Goal: Information Seeking & Learning: Learn about a topic

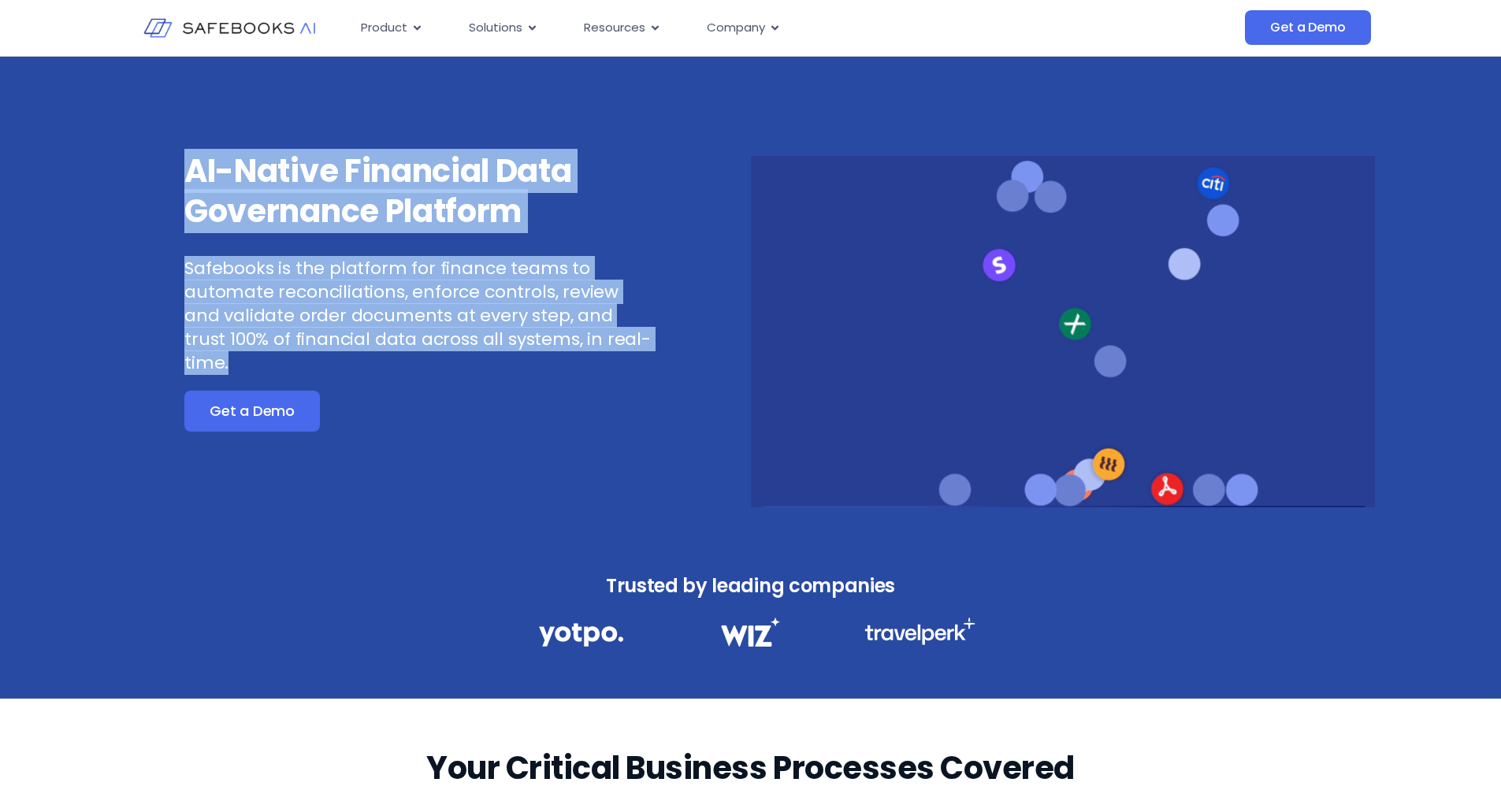
drag, startPoint x: 181, startPoint y: 171, endPoint x: 608, endPoint y: 338, distance: 458.5
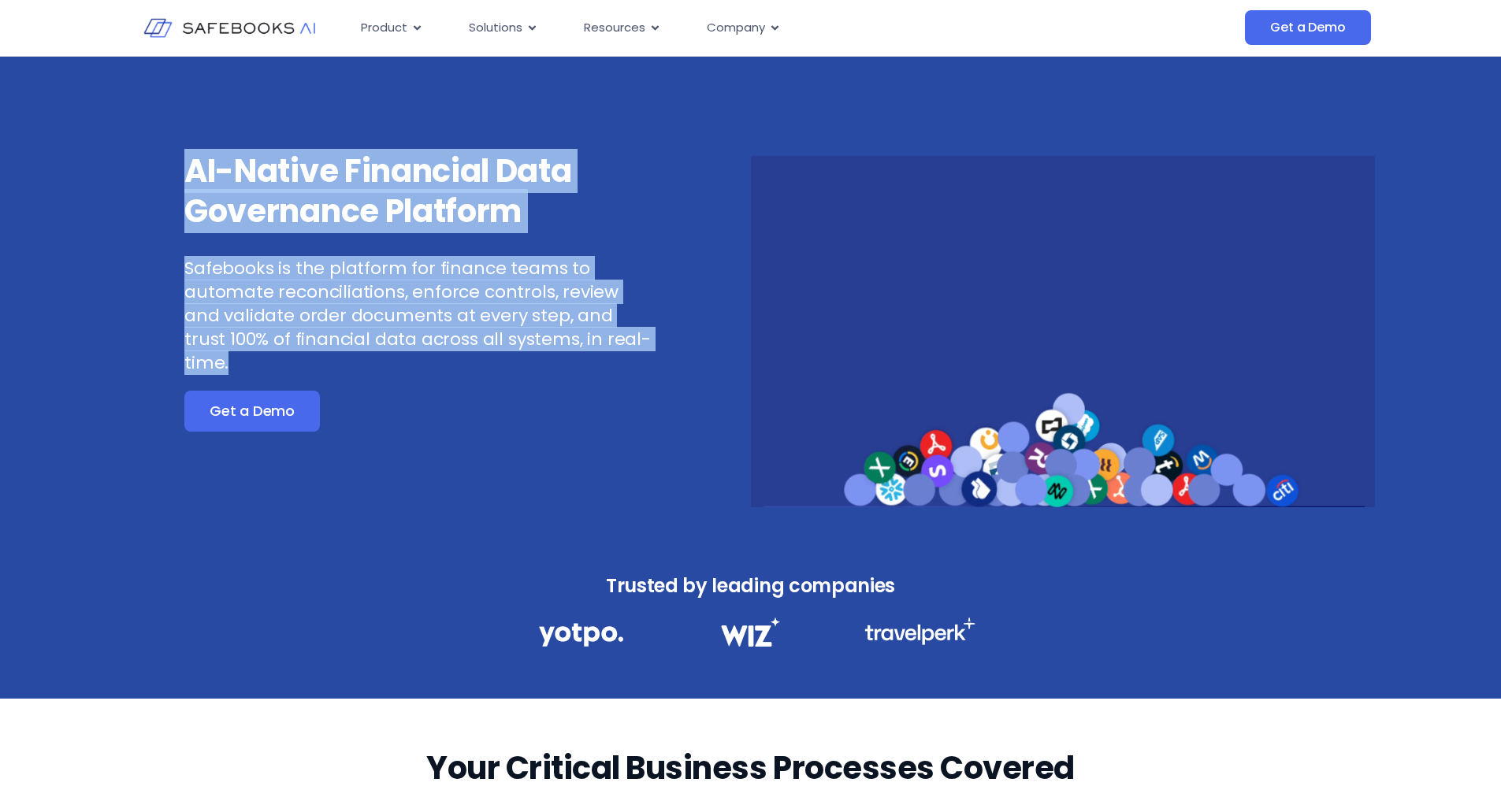
click at [608, 338] on div "AI-Native Financial Data Governance Platform Safebooks is the platform for fina…" at bounding box center [439, 329] width 625 height 356
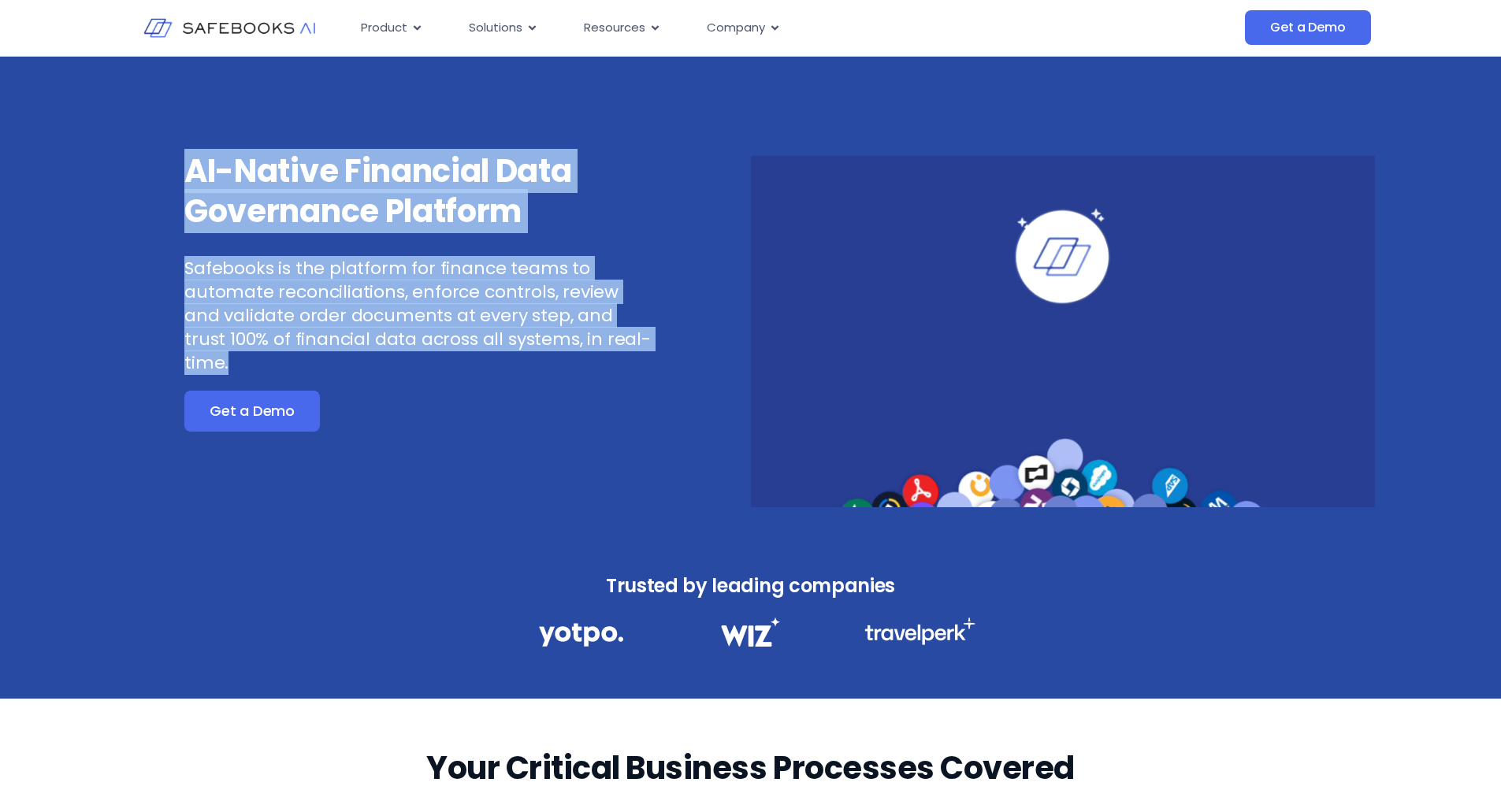
click at [608, 340] on p "Safebooks is the platform for finance teams to automate reconciliations, enforc…" at bounding box center [417, 315] width 467 height 118
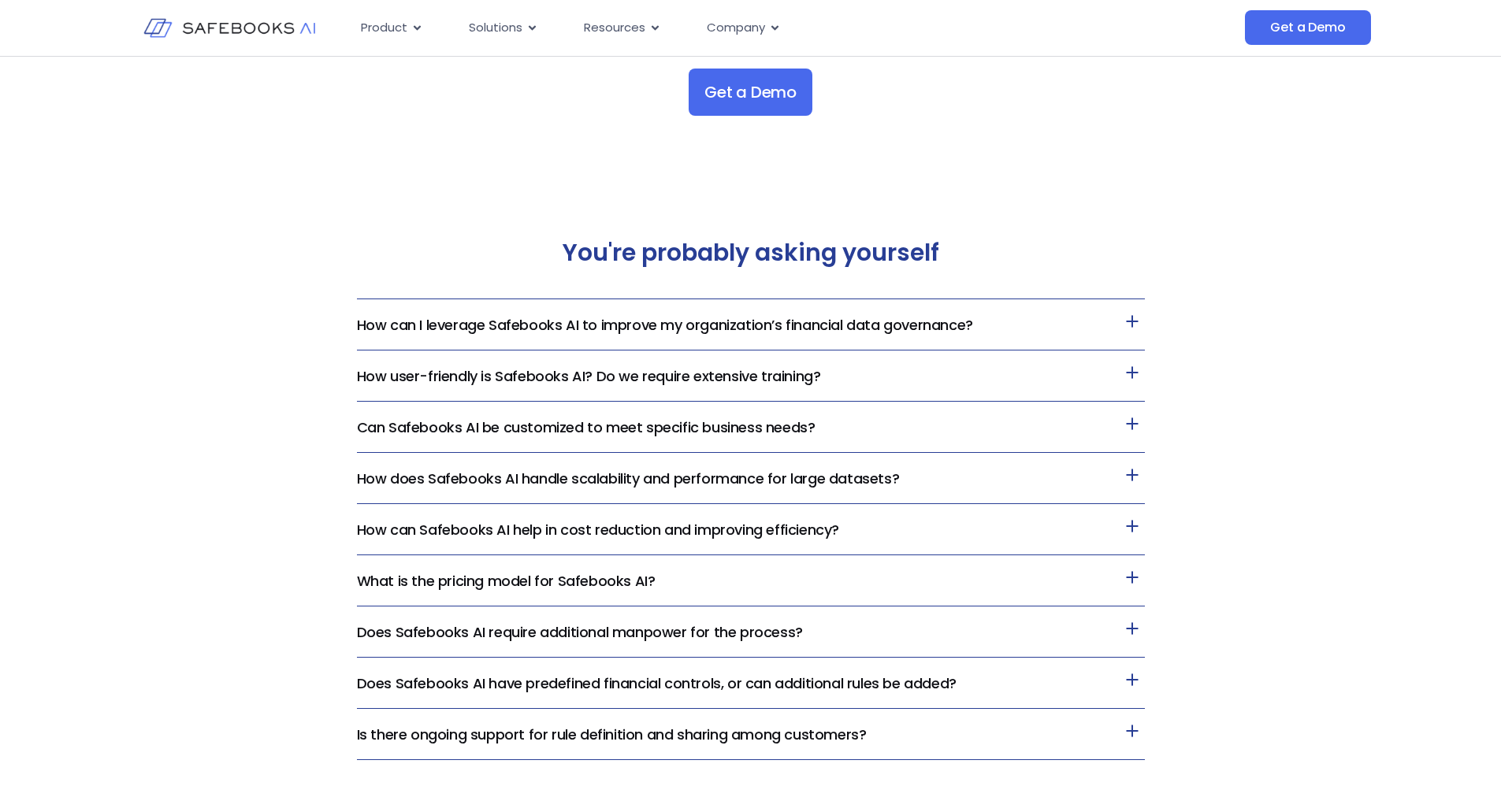
scroll to position [3187, 0]
click at [781, 327] on link "How can I leverage Safebooks AI to improve my organization’s financial data gov…" at bounding box center [665, 323] width 616 height 20
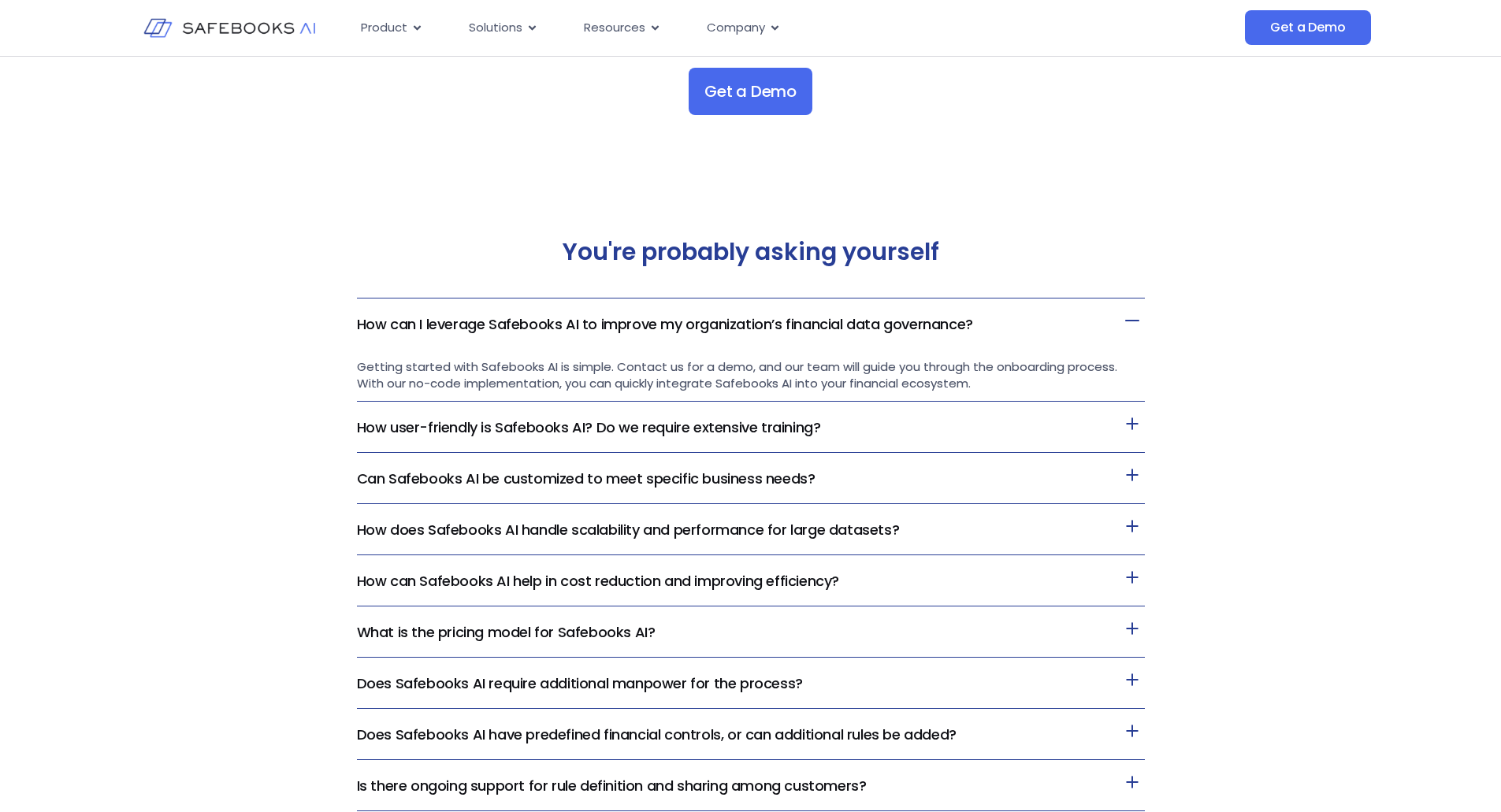
click at [838, 385] on span "Getting started with Safebooks AI is simple. Contact us for a demo, and our tea…" at bounding box center [737, 375] width 760 height 33
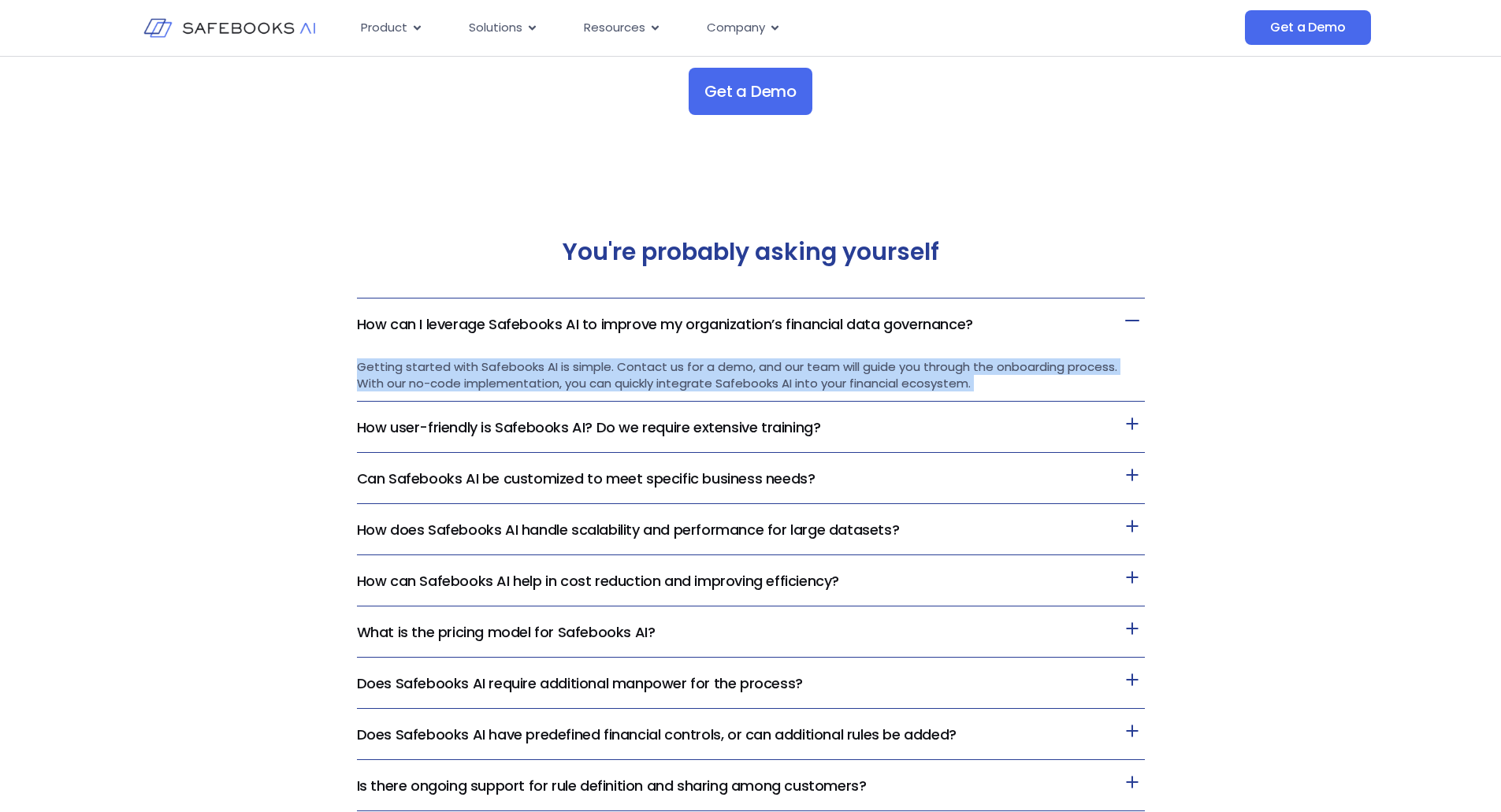
click at [838, 385] on span "Getting started with Safebooks AI is simple. Contact us for a demo, and our tea…" at bounding box center [737, 375] width 760 height 33
click at [838, 386] on span "Getting started with Safebooks AI is simple. Contact us for a demo, and our tea…" at bounding box center [737, 375] width 760 height 33
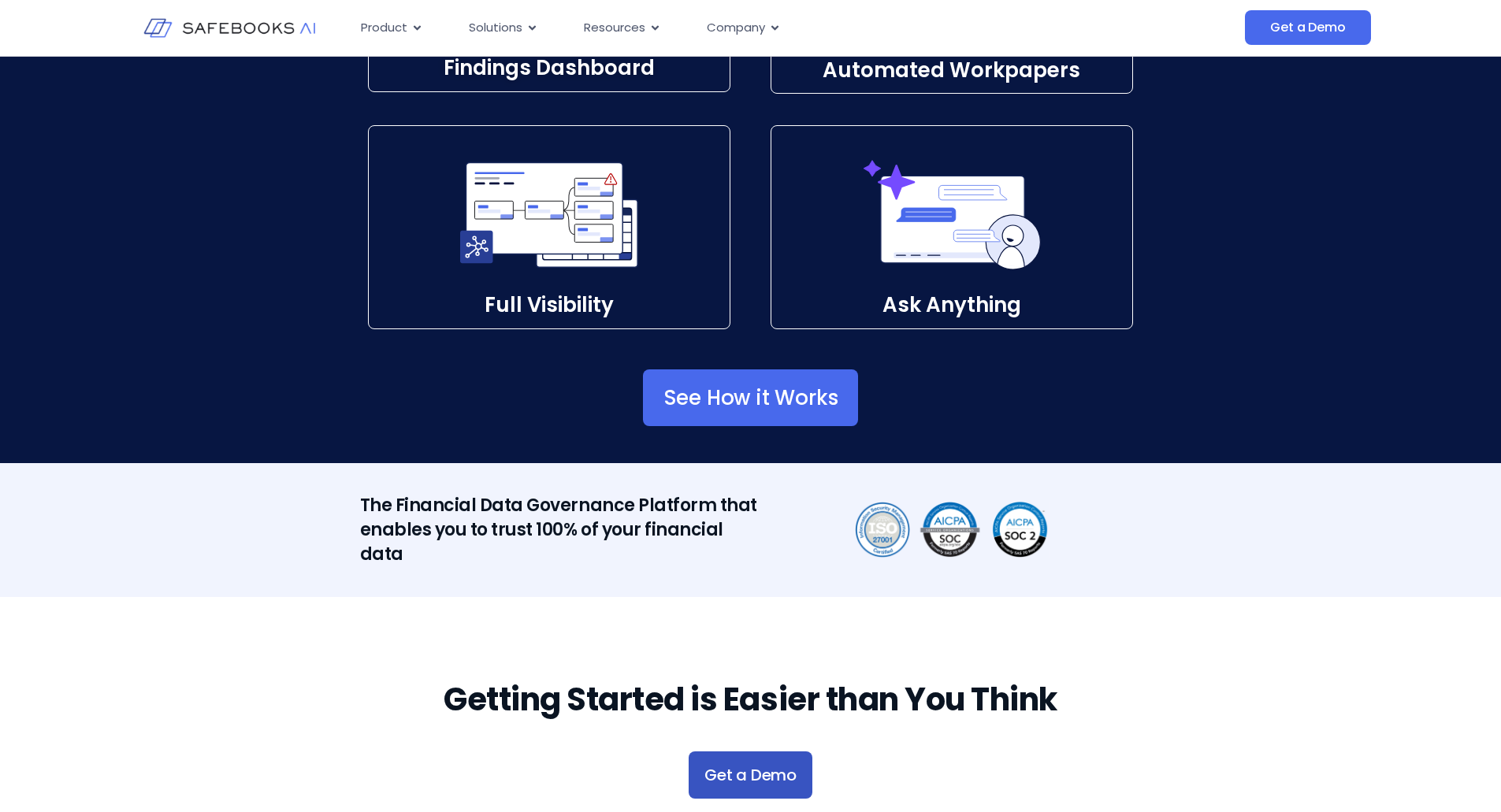
scroll to position [2440, 0]
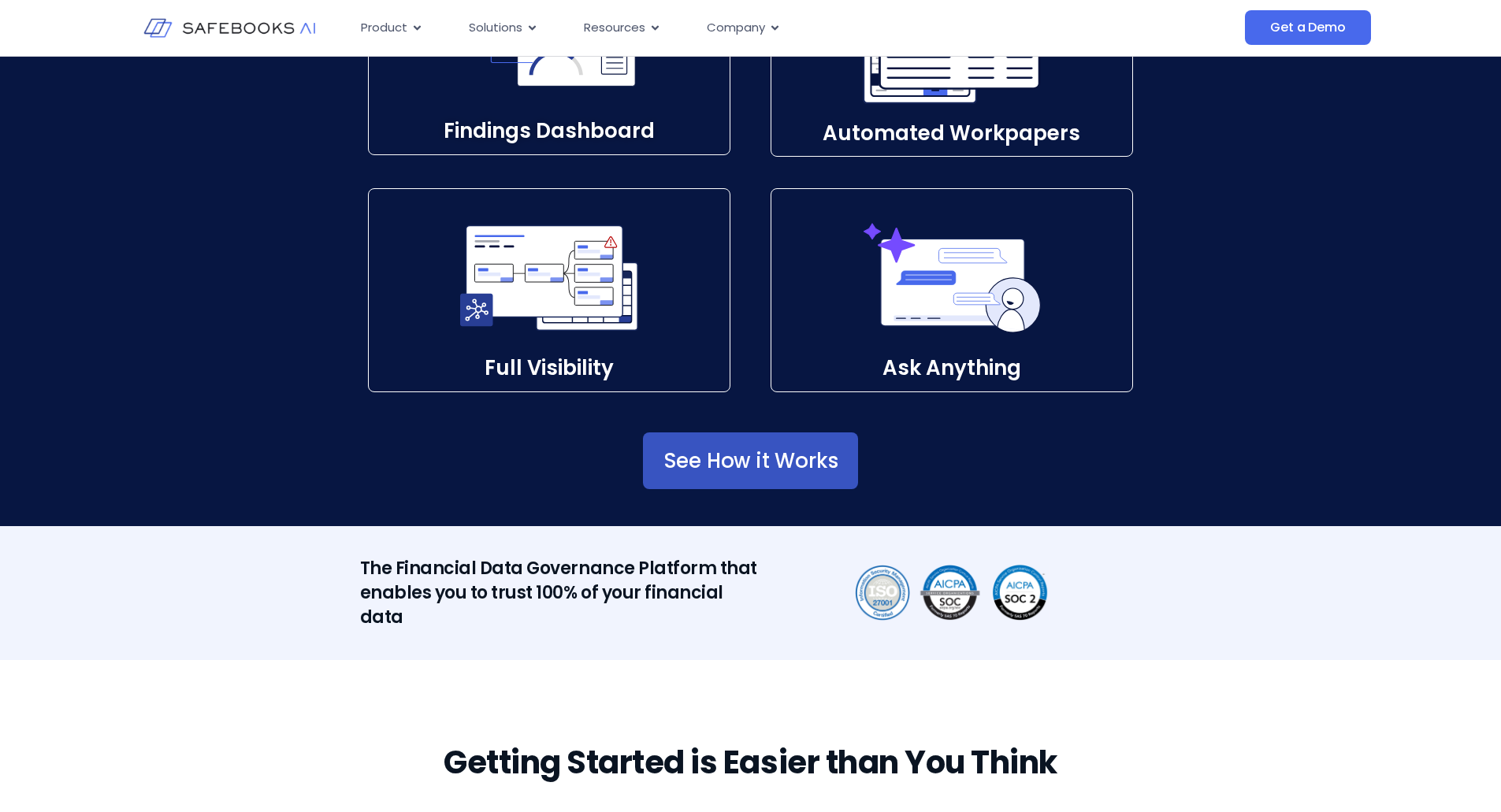
click at [757, 489] on link "See How it Works" at bounding box center [751, 460] width 216 height 57
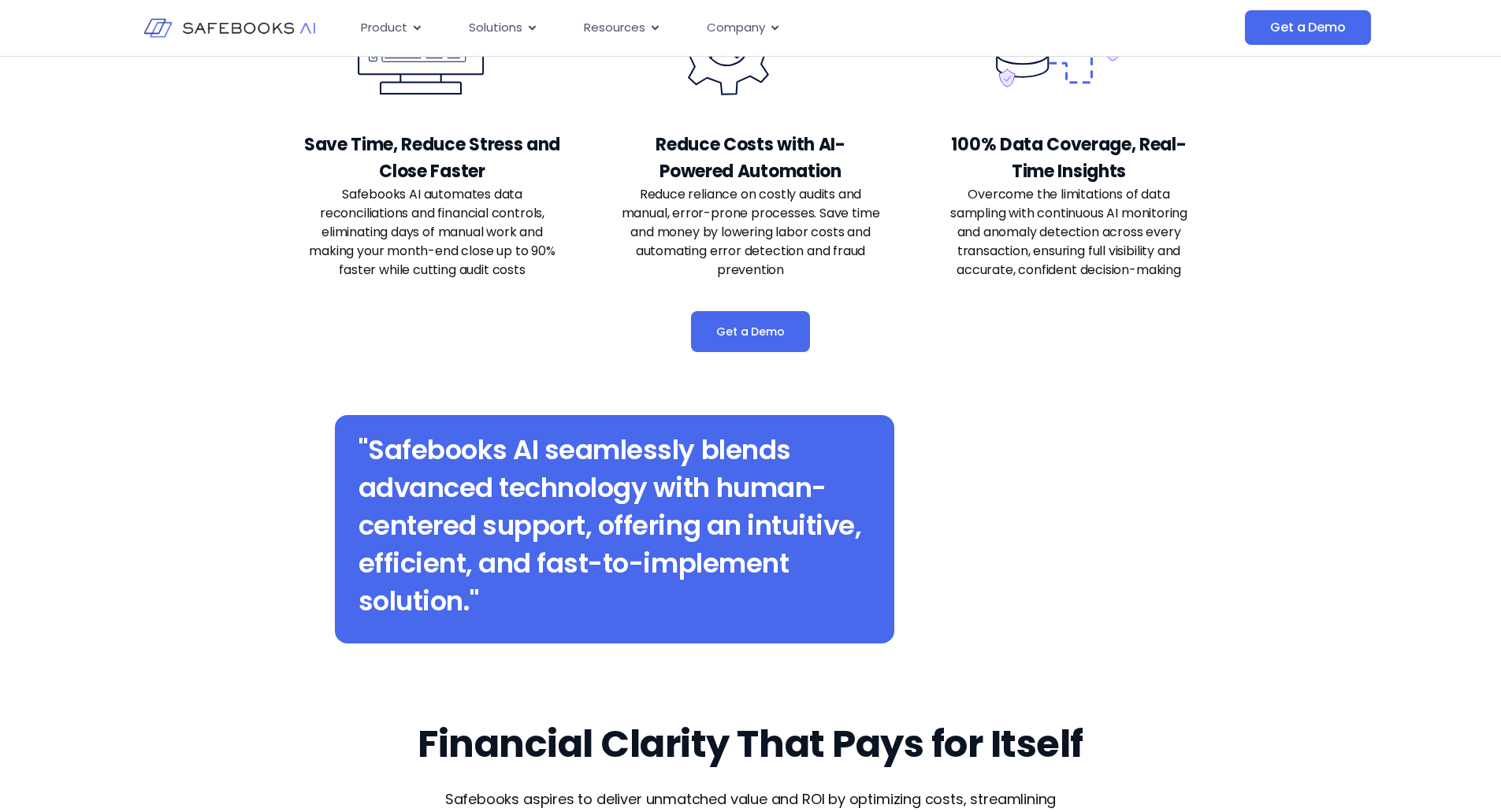
scroll to position [3519, 0]
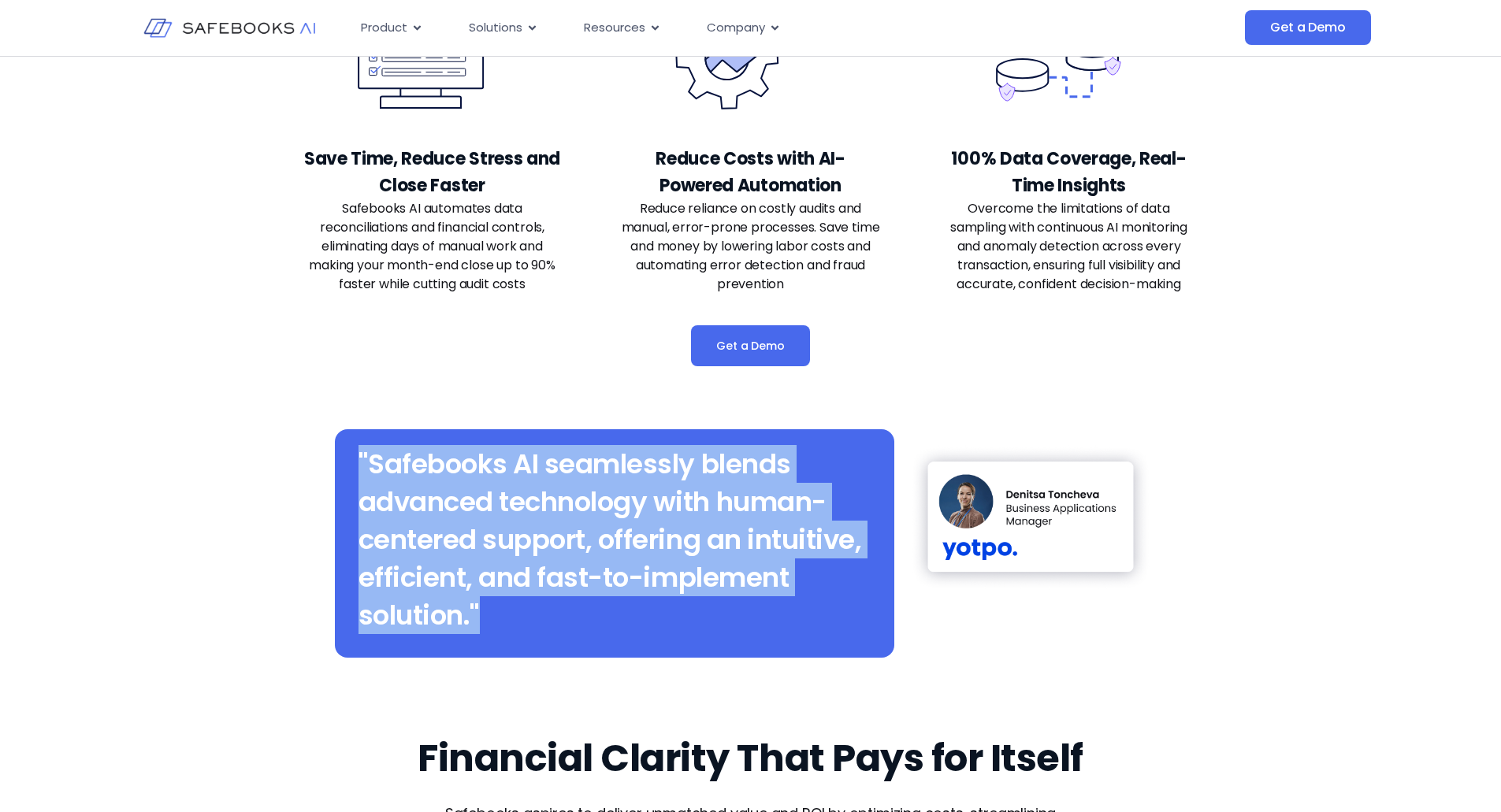
drag, startPoint x: 483, startPoint y: 607, endPoint x: 355, endPoint y: 423, distance: 224.1
click at [355, 423] on div ""Safebooks AI seamlessly blends advanced technology with human-centered support…" at bounding box center [750, 551] width 895 height 308
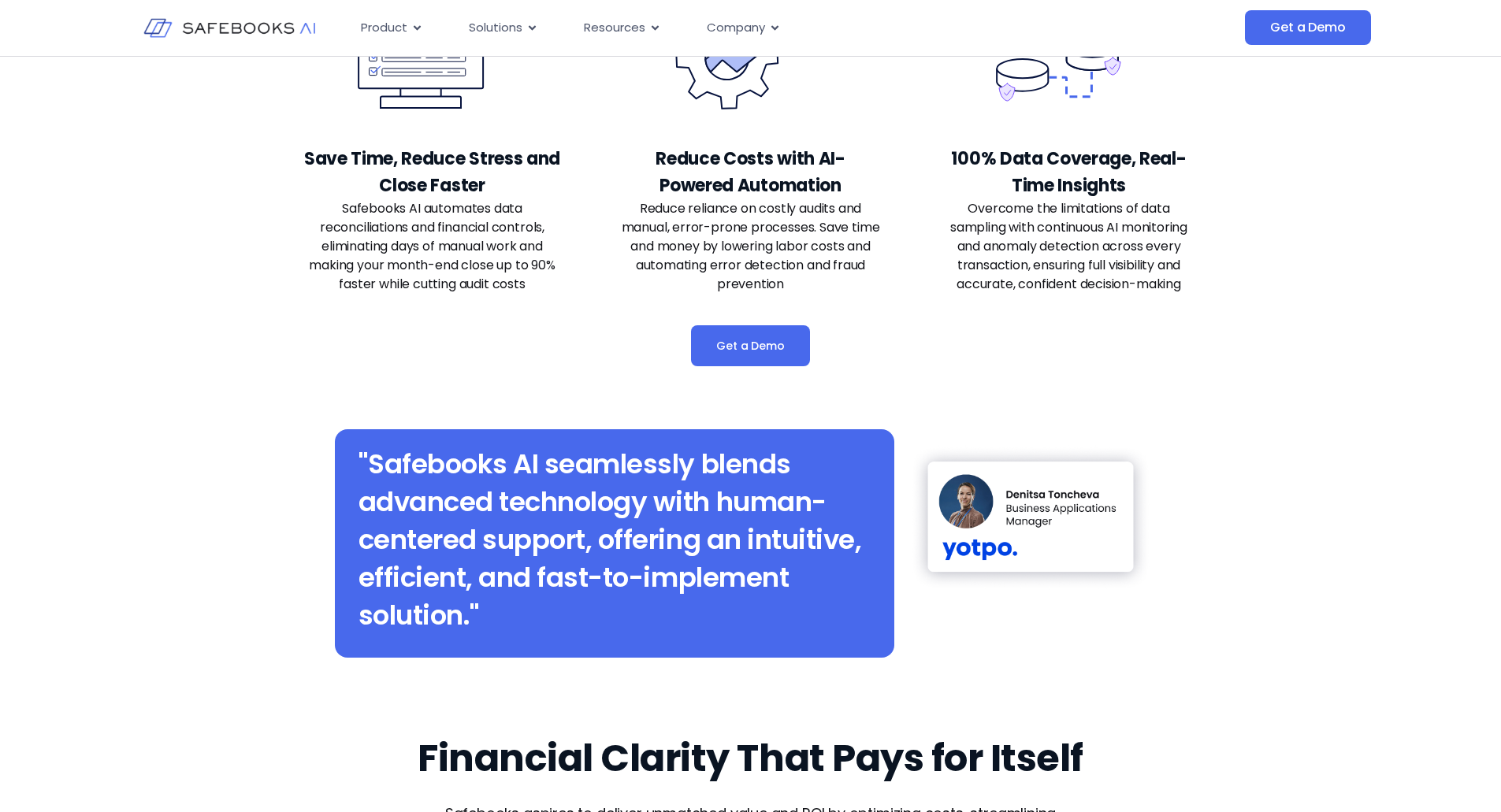
click at [349, 458] on div ""Safebooks AI seamlessly blends advanced technology with human-centered support…" at bounding box center [614, 544] width 560 height 229
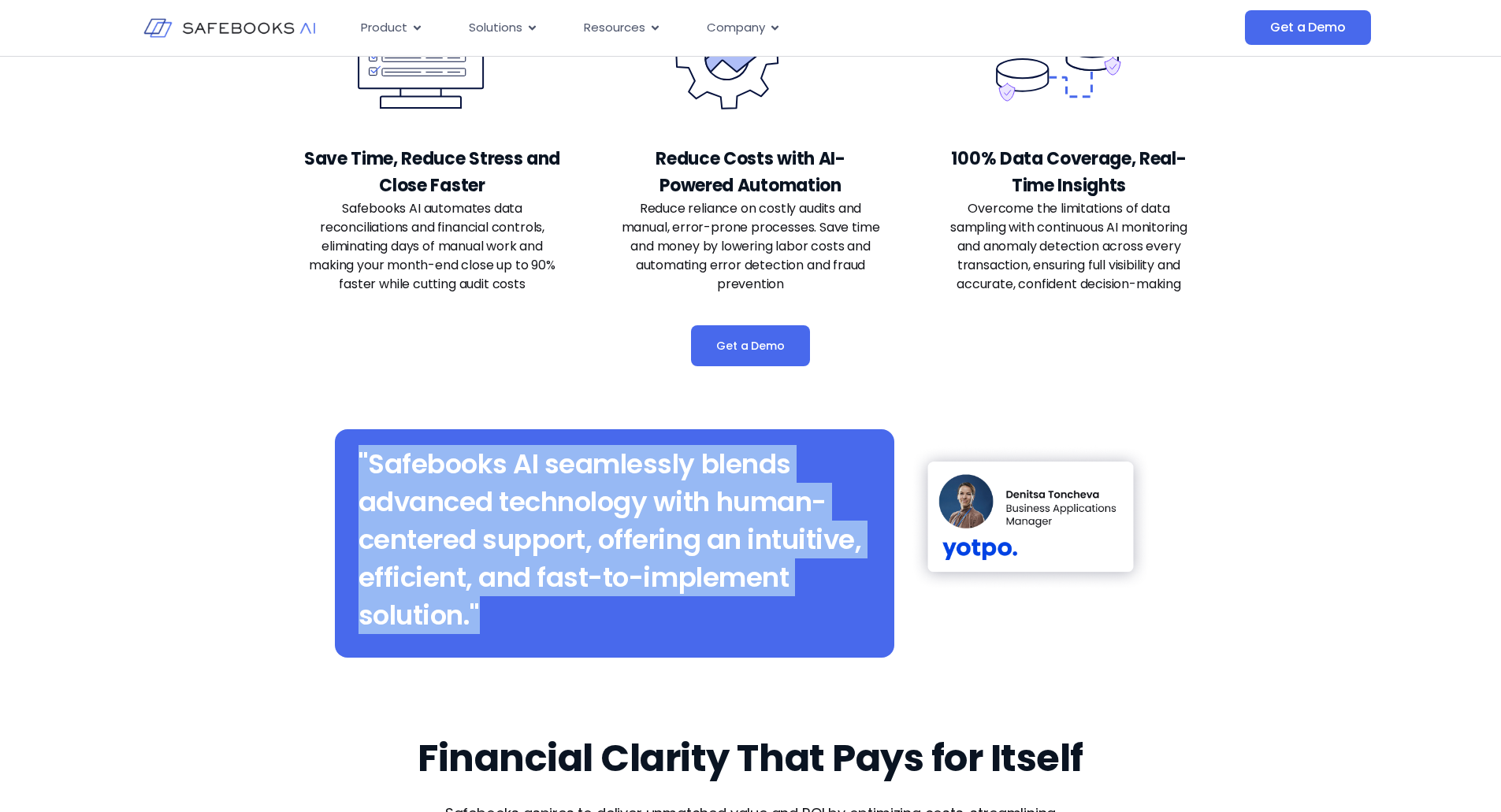
drag, startPoint x: 352, startPoint y: 453, endPoint x: 496, endPoint y: 622, distance: 222.0
click at [496, 622] on div ""Safebooks AI seamlessly blends advanced technology with human-centered support…" at bounding box center [614, 544] width 560 height 229
click at [544, 597] on h2 ""Safebooks AI seamlessly blends advanced technology with human-centered support…" at bounding box center [615, 539] width 513 height 189
drag, startPoint x: 486, startPoint y: 607, endPoint x: 362, endPoint y: 457, distance: 194.6
click at [362, 457] on h2 ""Safebooks AI seamlessly blends advanced technology with human-centered support…" at bounding box center [615, 539] width 513 height 189
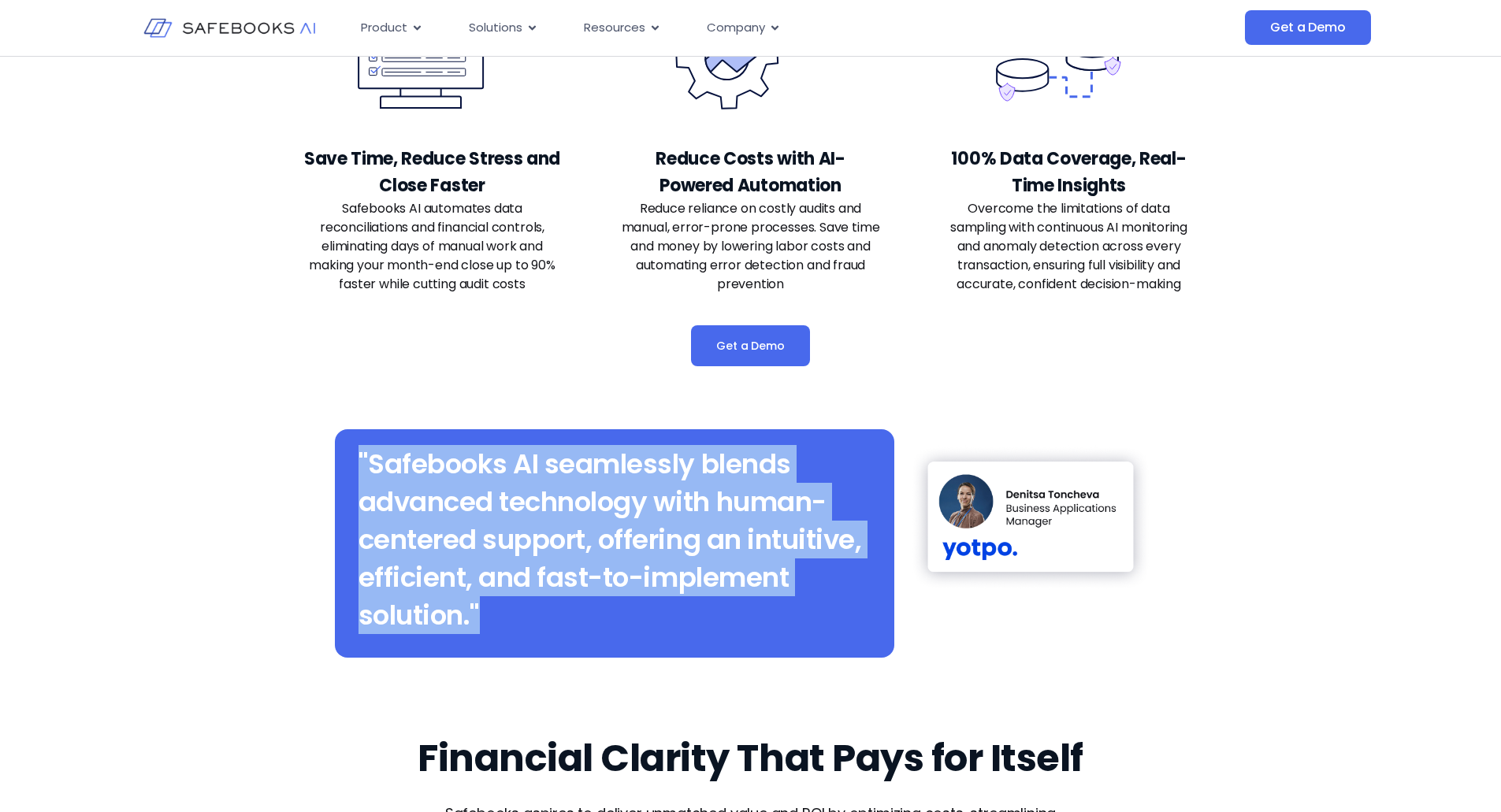
click at [483, 620] on h2 ""Safebooks AI seamlessly blends advanced technology with human-centered support…" at bounding box center [615, 539] width 513 height 189
drag, startPoint x: 483, startPoint y: 617, endPoint x: 354, endPoint y: 468, distance: 197.1
click at [354, 468] on div ""Safebooks AI seamlessly blends advanced technology with human-centered support…" at bounding box center [614, 544] width 560 height 229
click at [475, 612] on h2 ""Safebooks AI seamlessly blends advanced technology with human-centered support…" at bounding box center [615, 539] width 513 height 189
drag, startPoint x: 479, startPoint y: 614, endPoint x: 348, endPoint y: 430, distance: 225.9
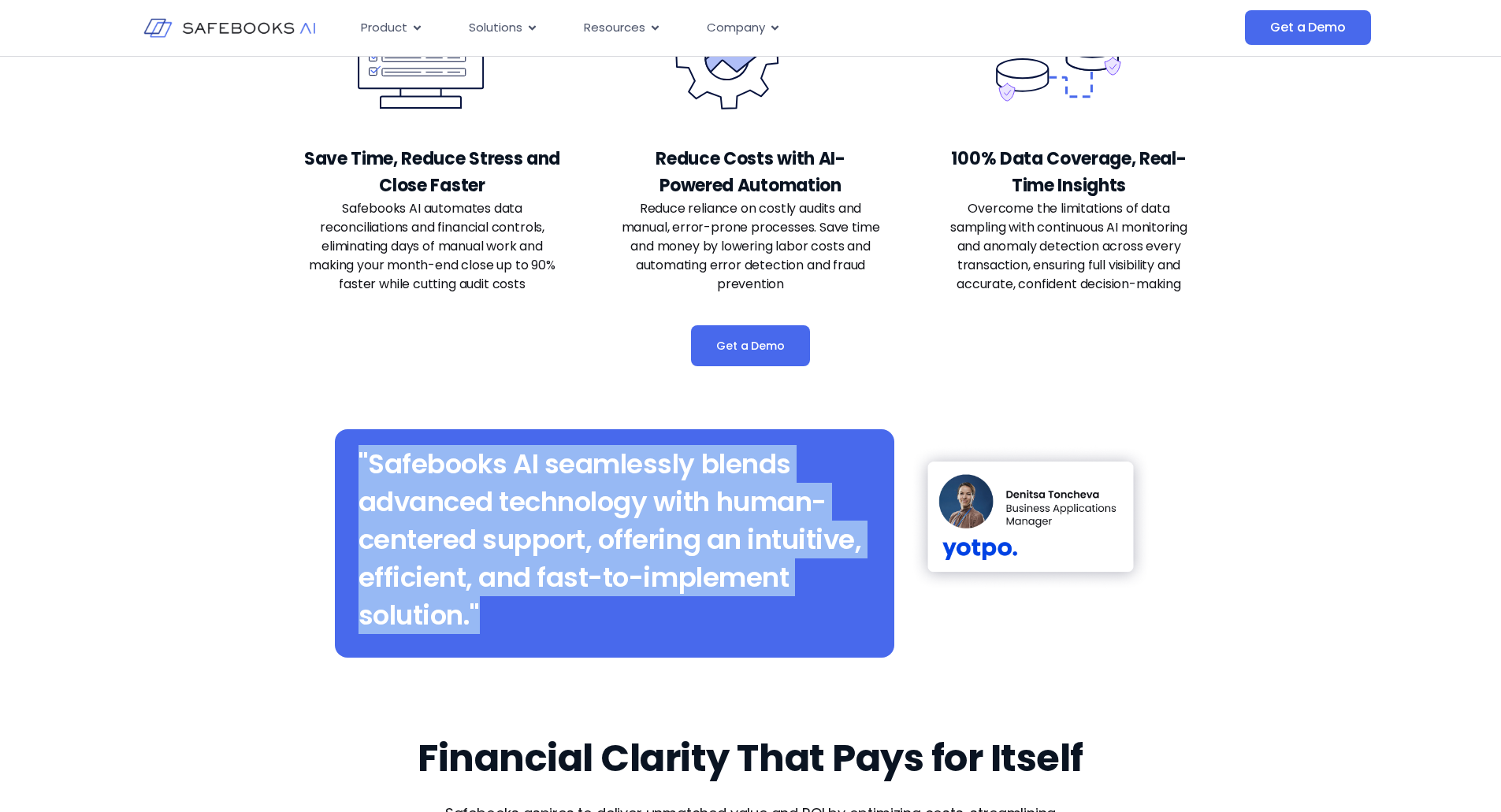
click at [348, 430] on div ""Safebooks AI seamlessly blends advanced technology with human-centered support…" at bounding box center [614, 544] width 560 height 229
click at [359, 475] on h2 ""Safebooks AI seamlessly blends advanced technology with human-centered support…" at bounding box center [615, 539] width 513 height 189
